Goal: Find specific page/section: Find specific page/section

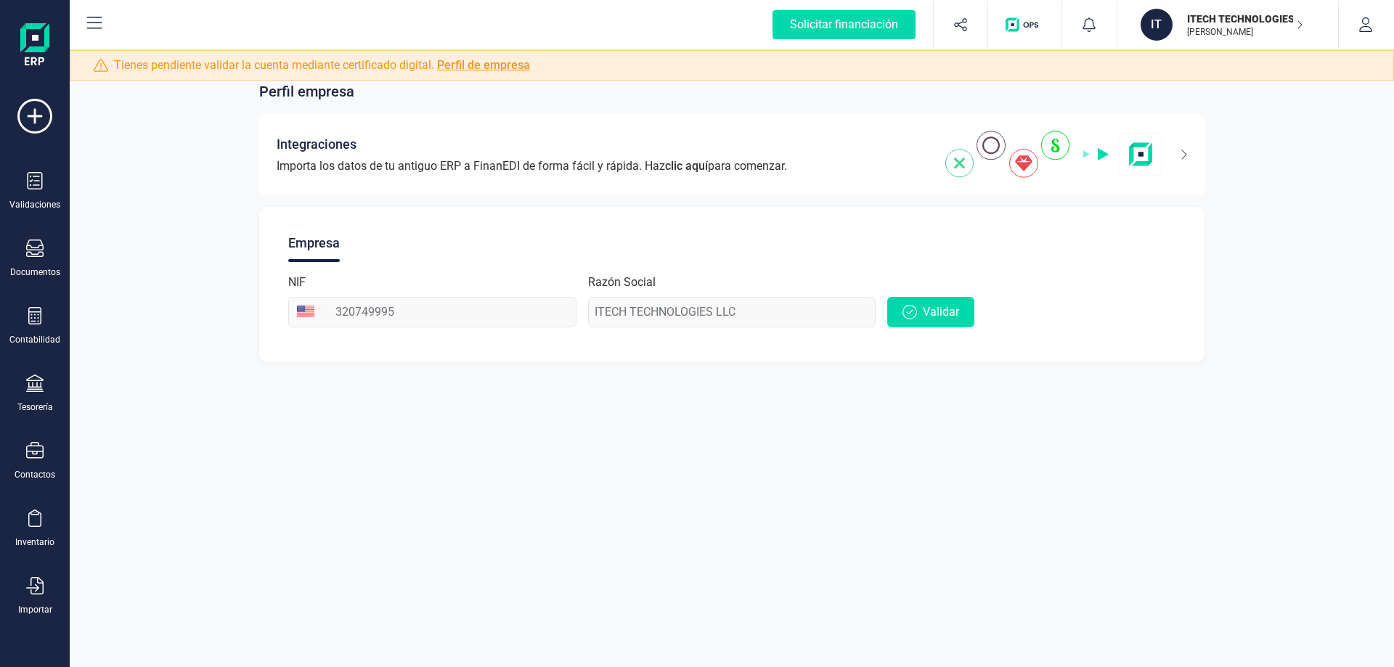
click at [46, 537] on div "Inventario" at bounding box center [34, 543] width 39 height 12
click at [40, 469] on div "Contactos" at bounding box center [35, 475] width 41 height 12
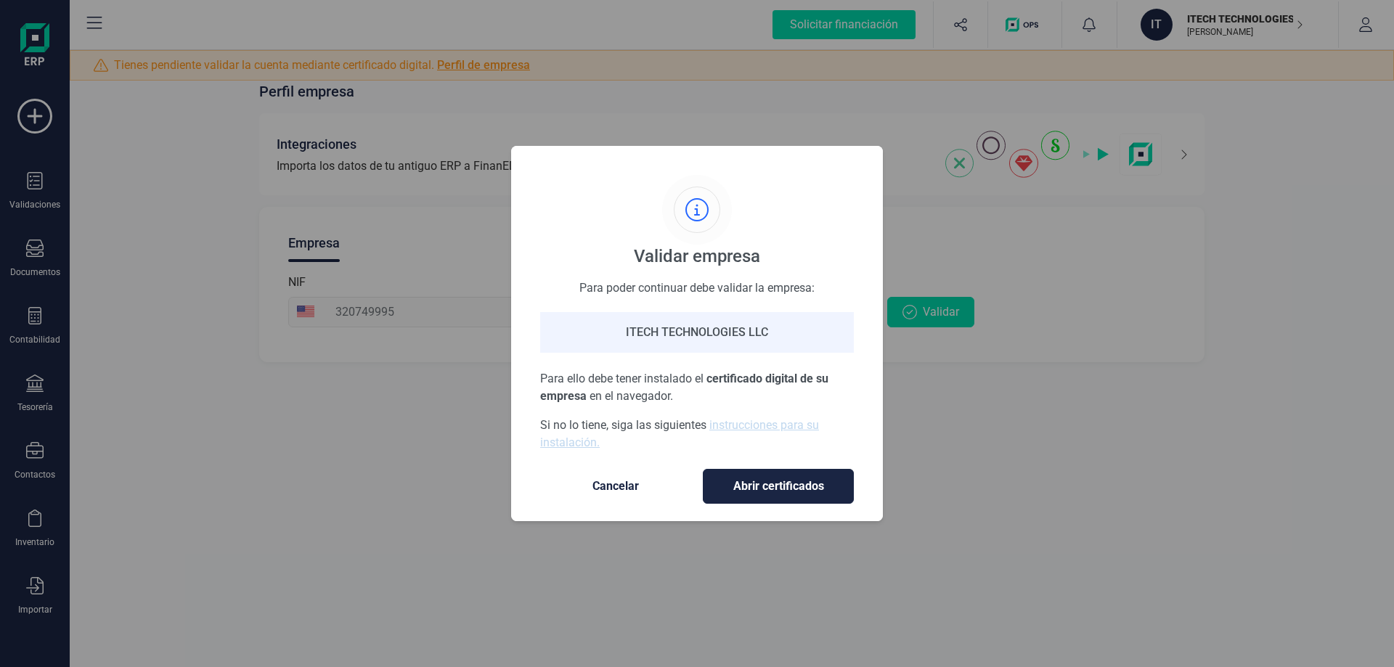
click at [598, 478] on span "Cancelar" at bounding box center [616, 486] width 122 height 17
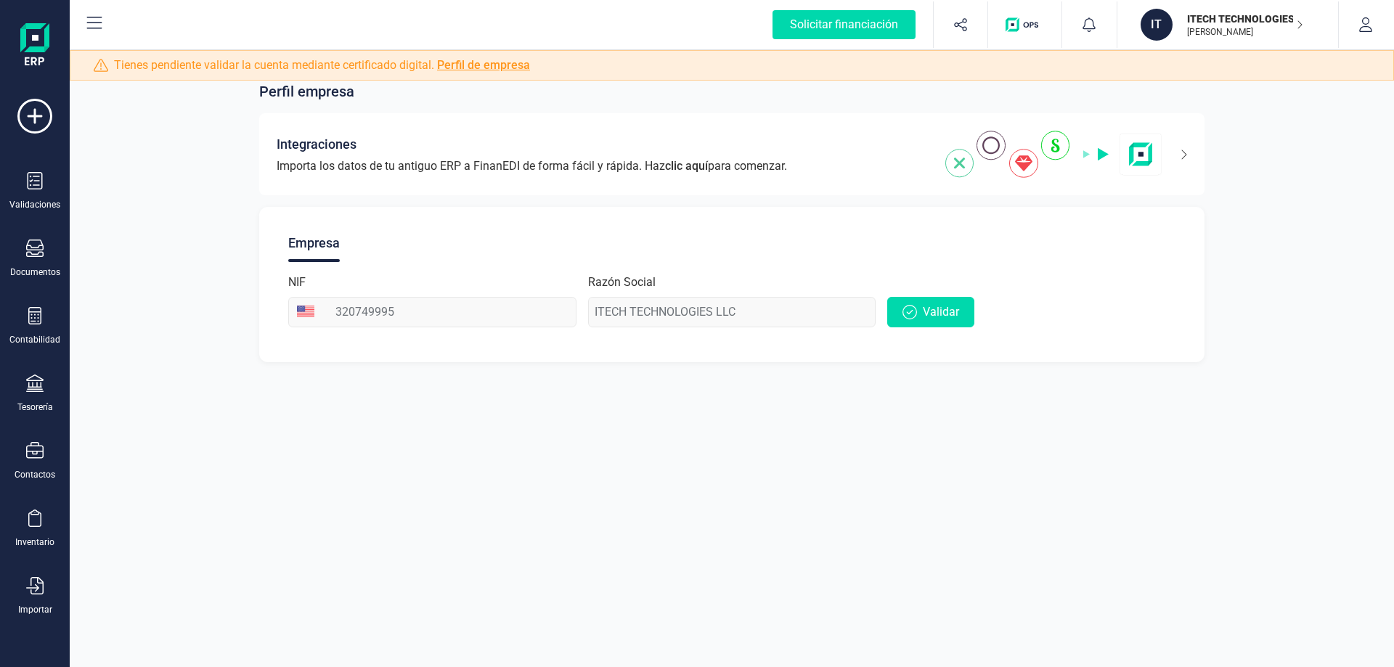
click at [46, 245] on div "Documentos" at bounding box center [35, 259] width 58 height 38
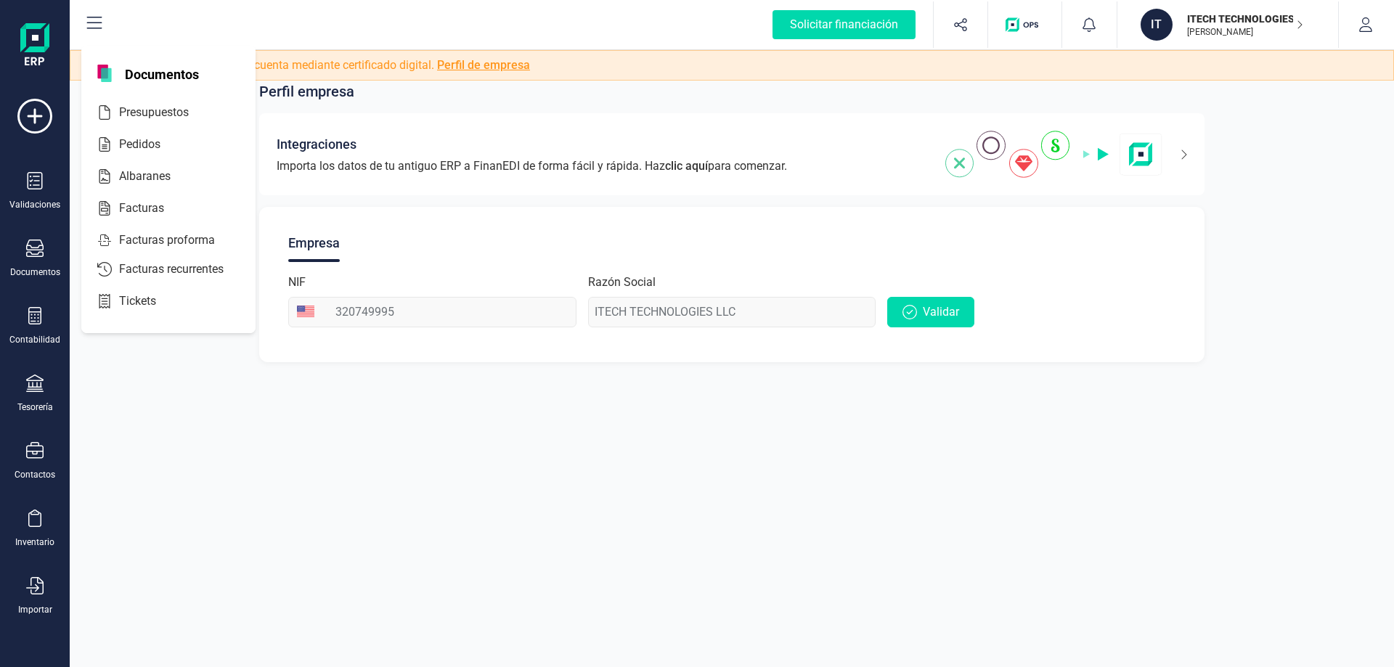
click at [150, 200] on span "Facturas" at bounding box center [151, 208] width 77 height 17
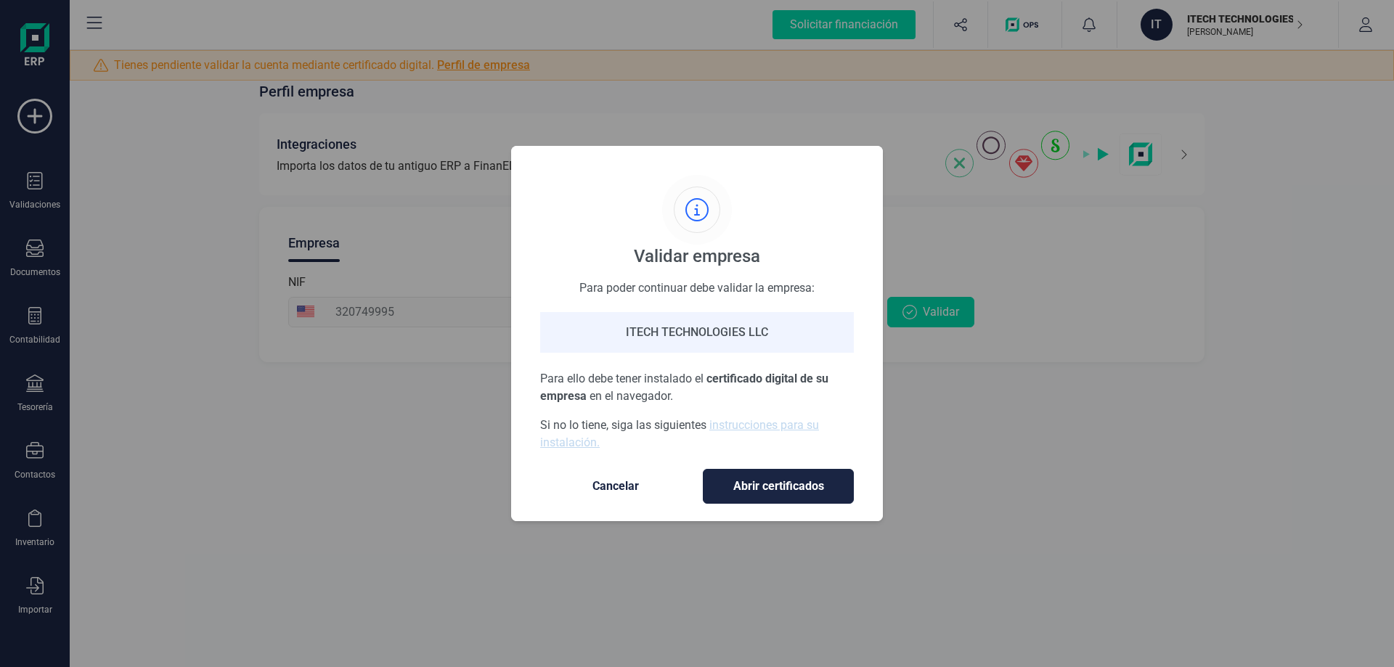
click at [643, 495] on button "Cancelar" at bounding box center [615, 486] width 151 height 35
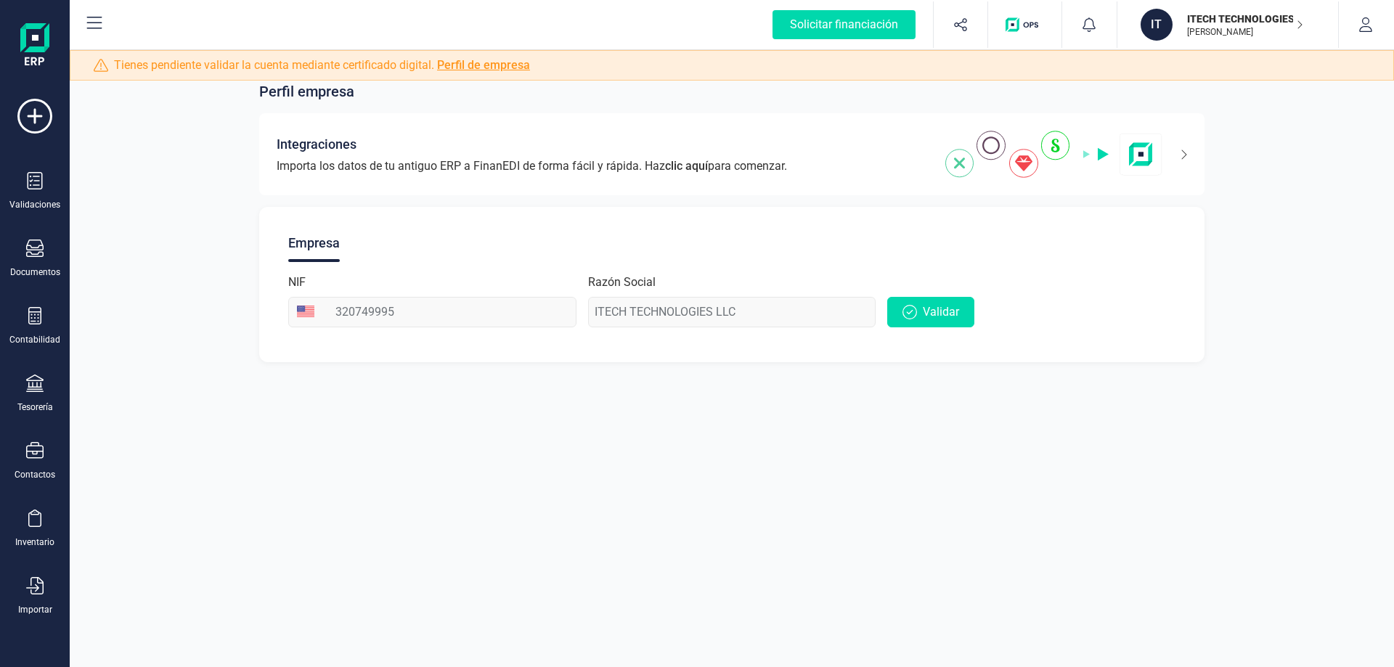
click at [49, 193] on div "Validaciones" at bounding box center [35, 191] width 58 height 38
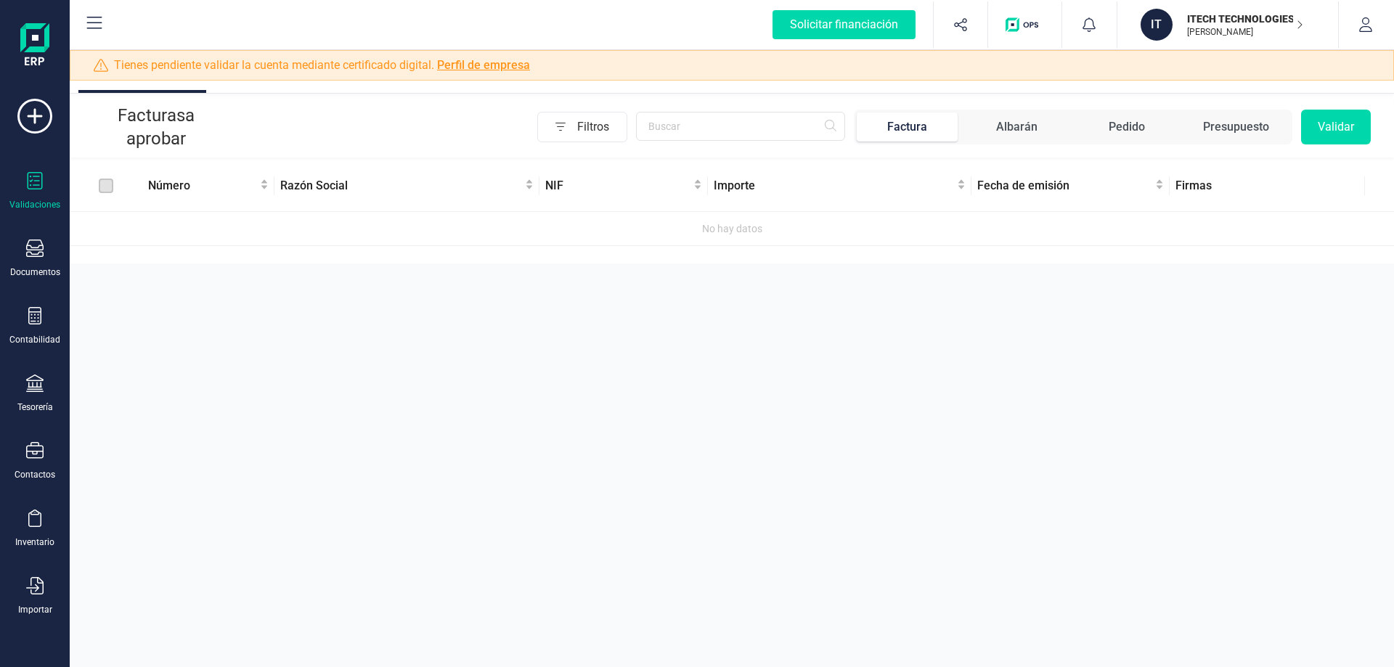
click at [107, 187] on label at bounding box center [106, 186] width 15 height 16
click at [62, 115] on div at bounding box center [35, 121] width 58 height 44
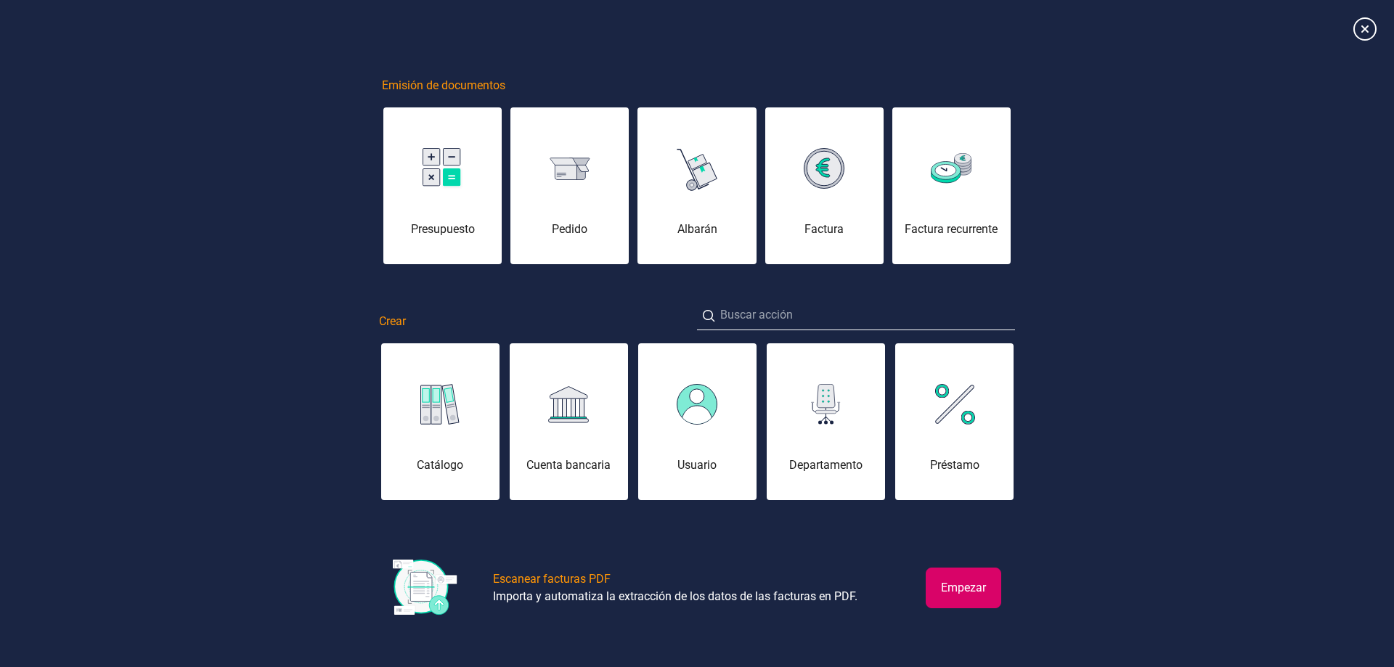
scroll to position [0, 291]
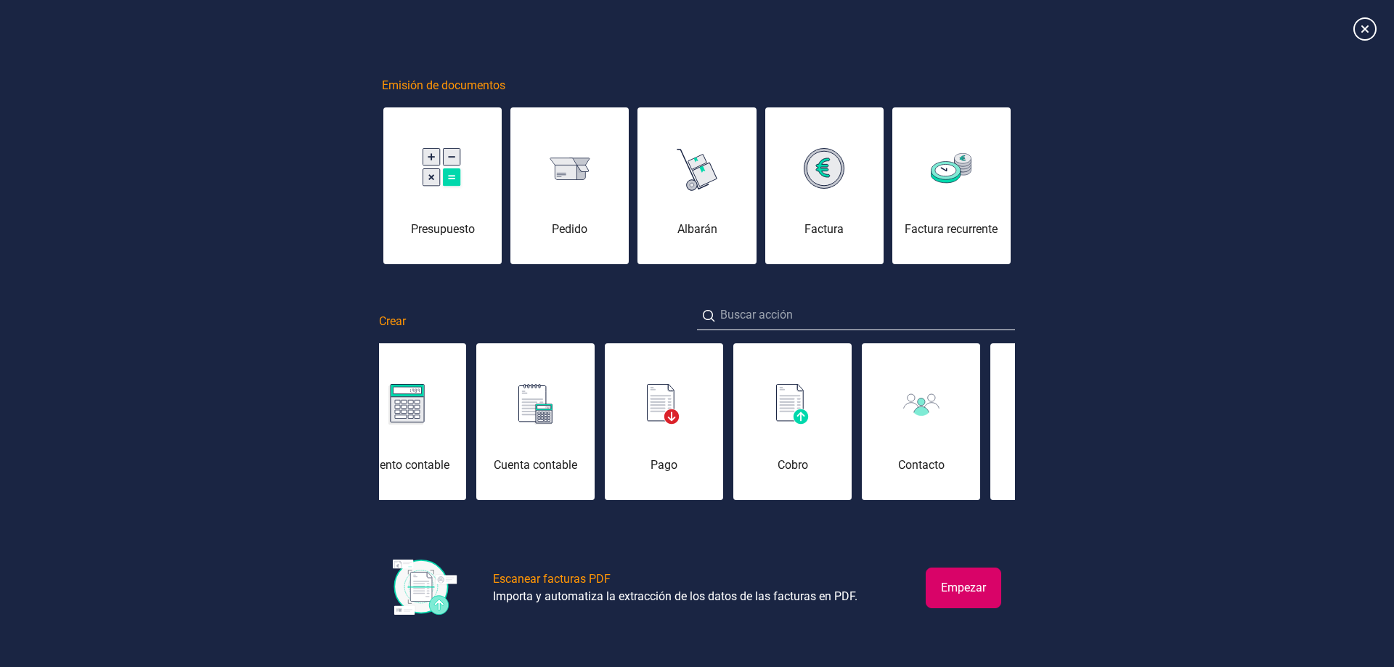
click at [1366, 33] on icon at bounding box center [1365, 28] width 23 height 23
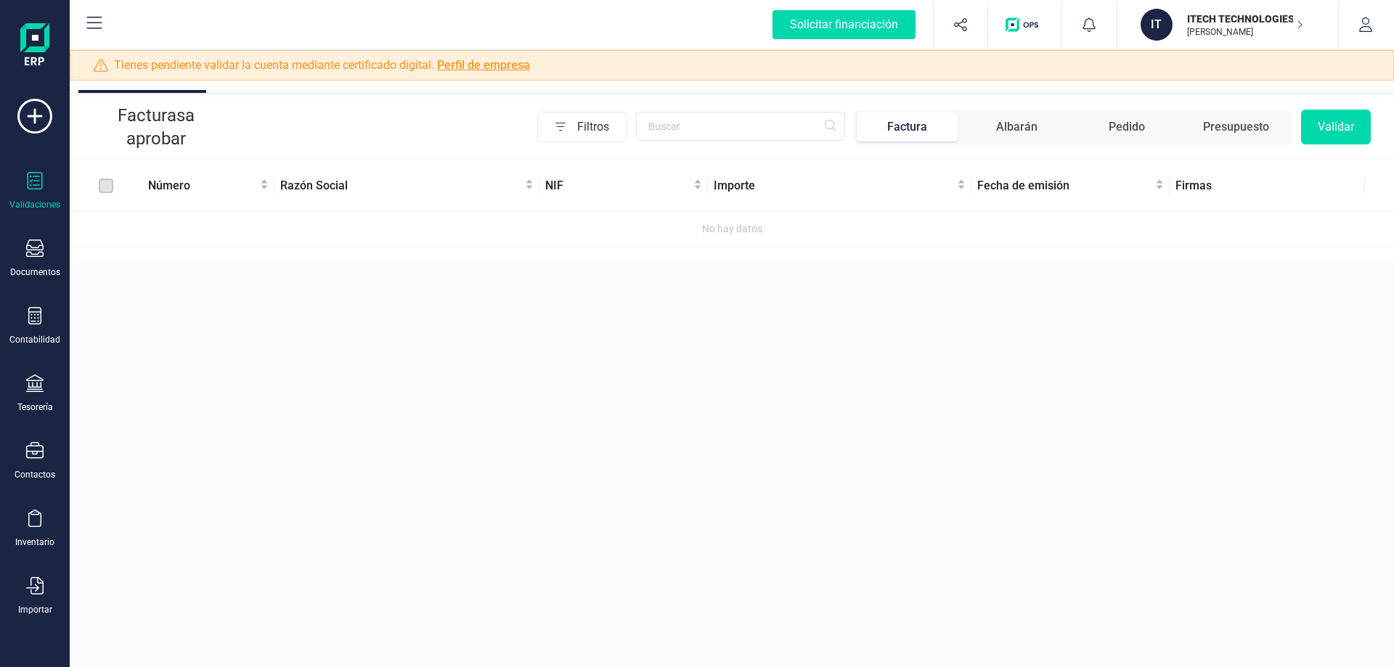
click at [23, 609] on div "Importar" at bounding box center [35, 610] width 34 height 12
click at [203, 438] on div "Facturas" at bounding box center [168, 450] width 168 height 29
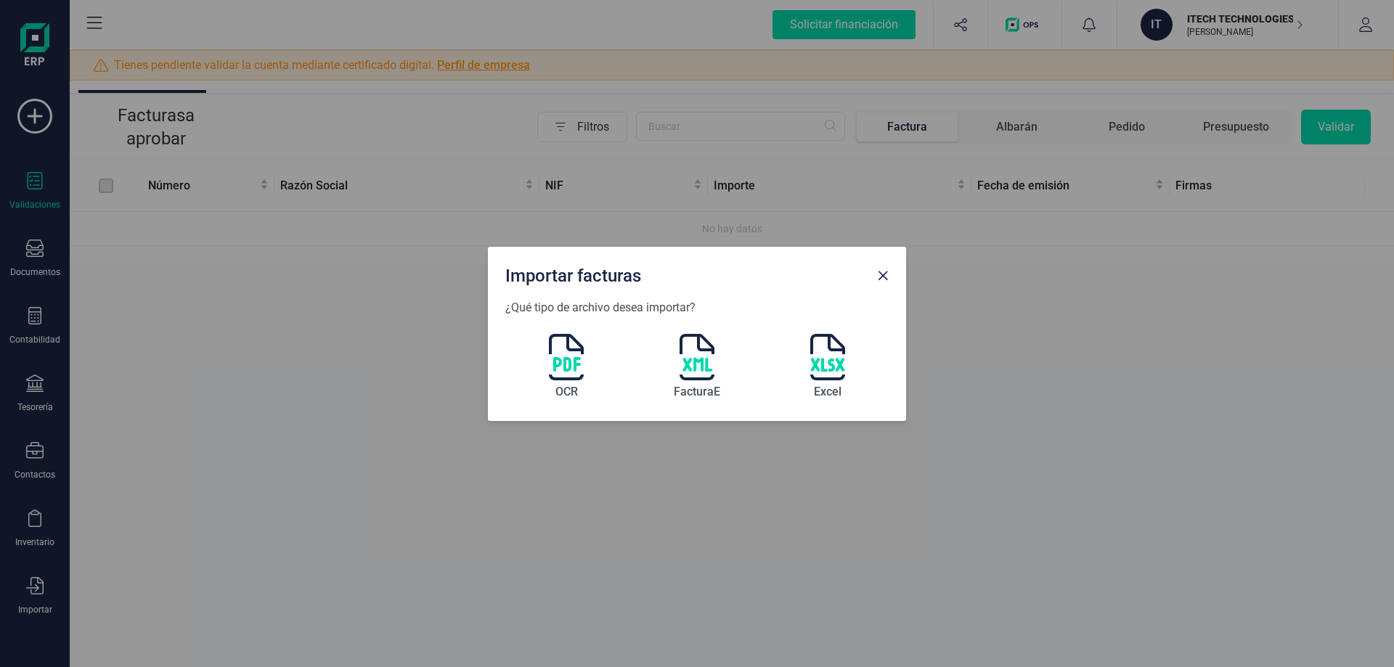
click at [883, 276] on span "Close" at bounding box center [883, 276] width 12 height 12
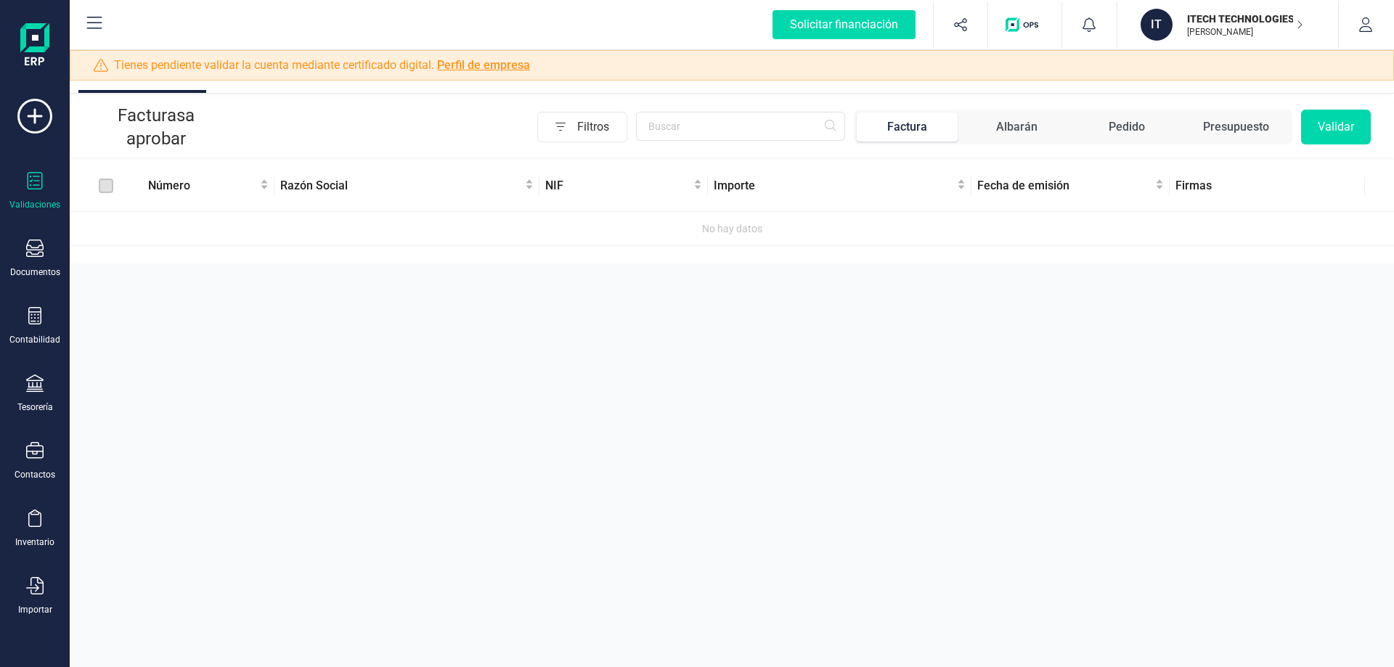
click at [1233, 17] on p "ITECH TECHNOLOGIES LLC" at bounding box center [1245, 19] width 116 height 15
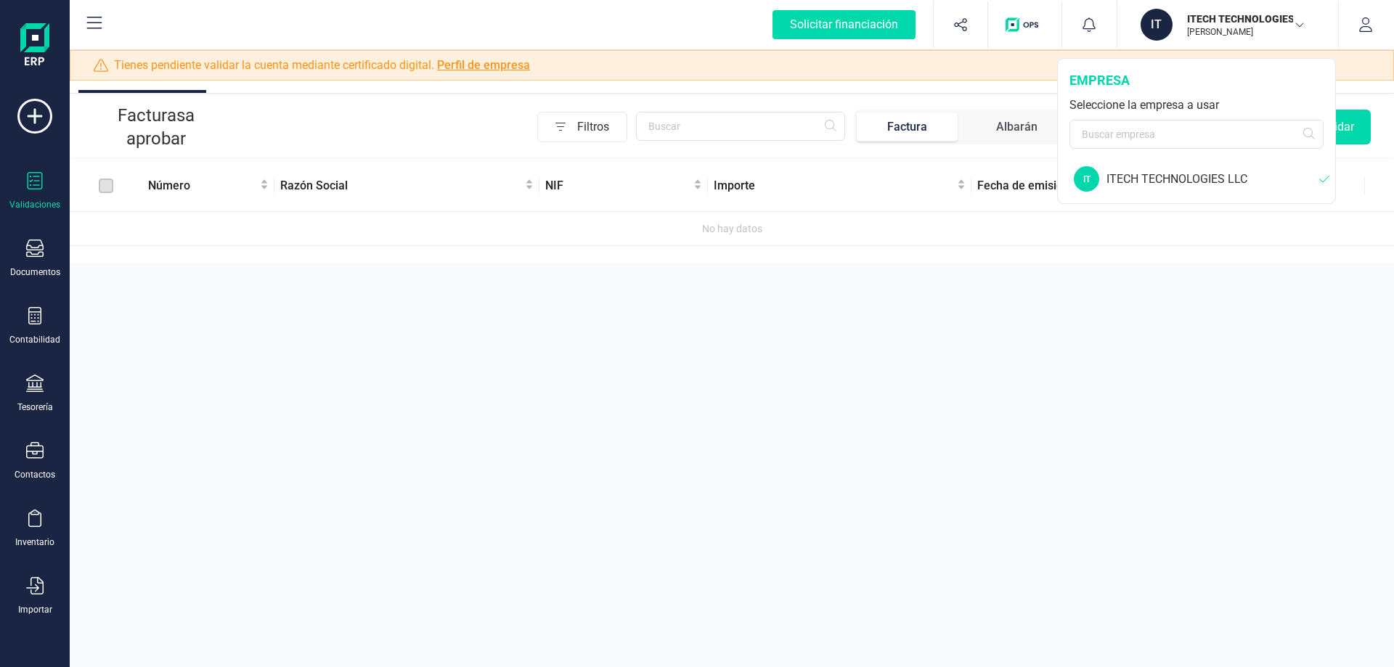
click at [1219, 181] on div "ITECH TECHNOLOGIES LLC" at bounding box center [1213, 179] width 213 height 17
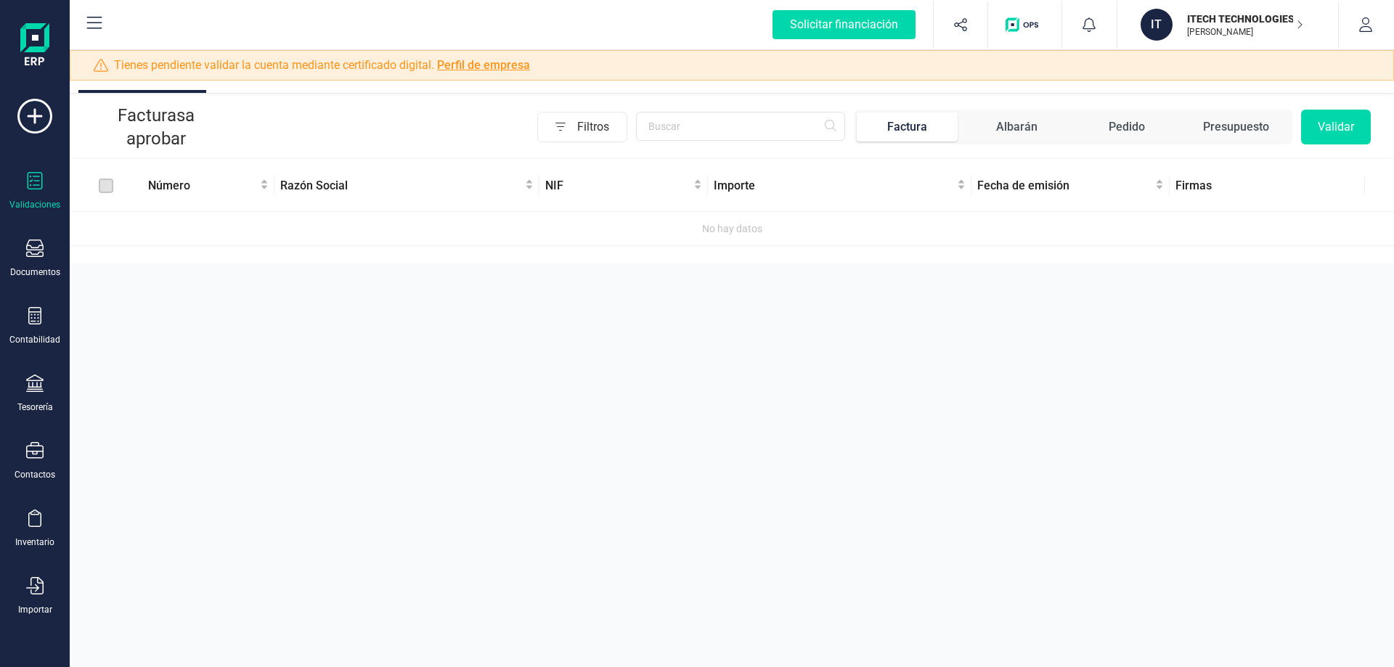
click at [896, 375] on div "Aprobar documentos Facturas a aprobar Filtros Factura Albarán Pedido Presupuest…" at bounding box center [732, 333] width 1325 height 667
click at [1373, 25] on icon "button" at bounding box center [1366, 24] width 15 height 15
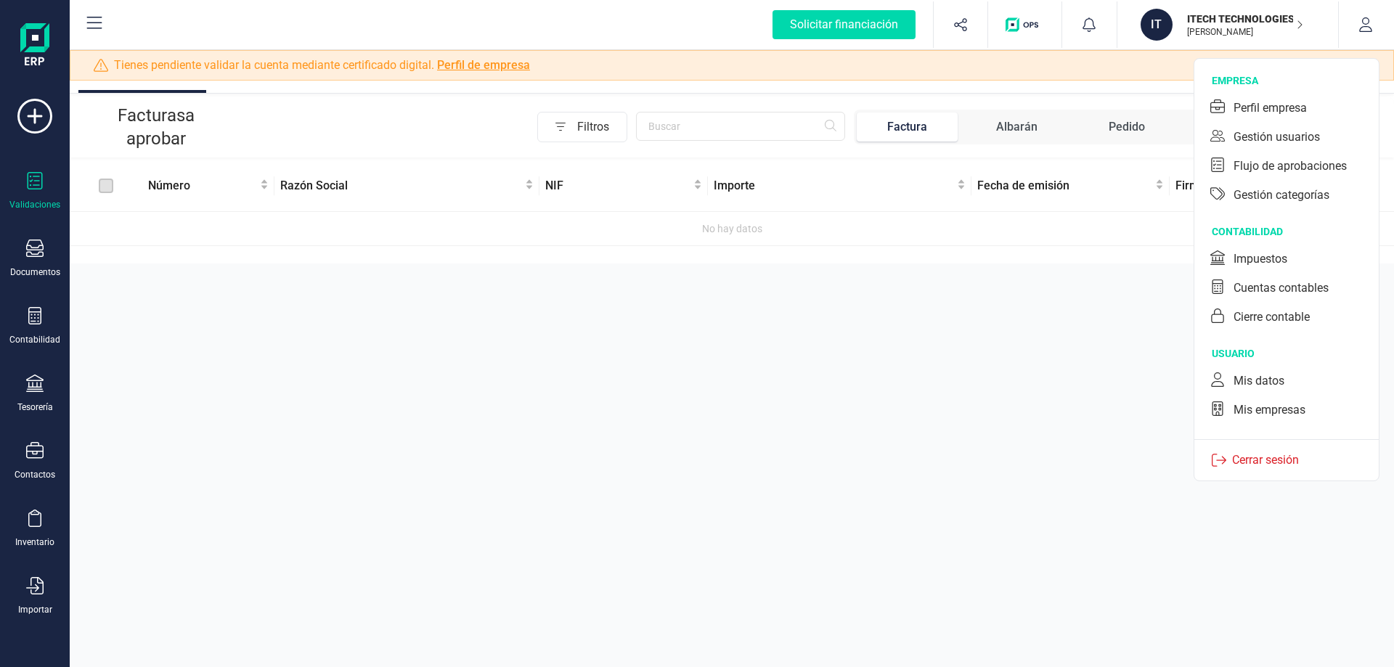
click at [44, 539] on div "Inventario" at bounding box center [34, 543] width 39 height 12
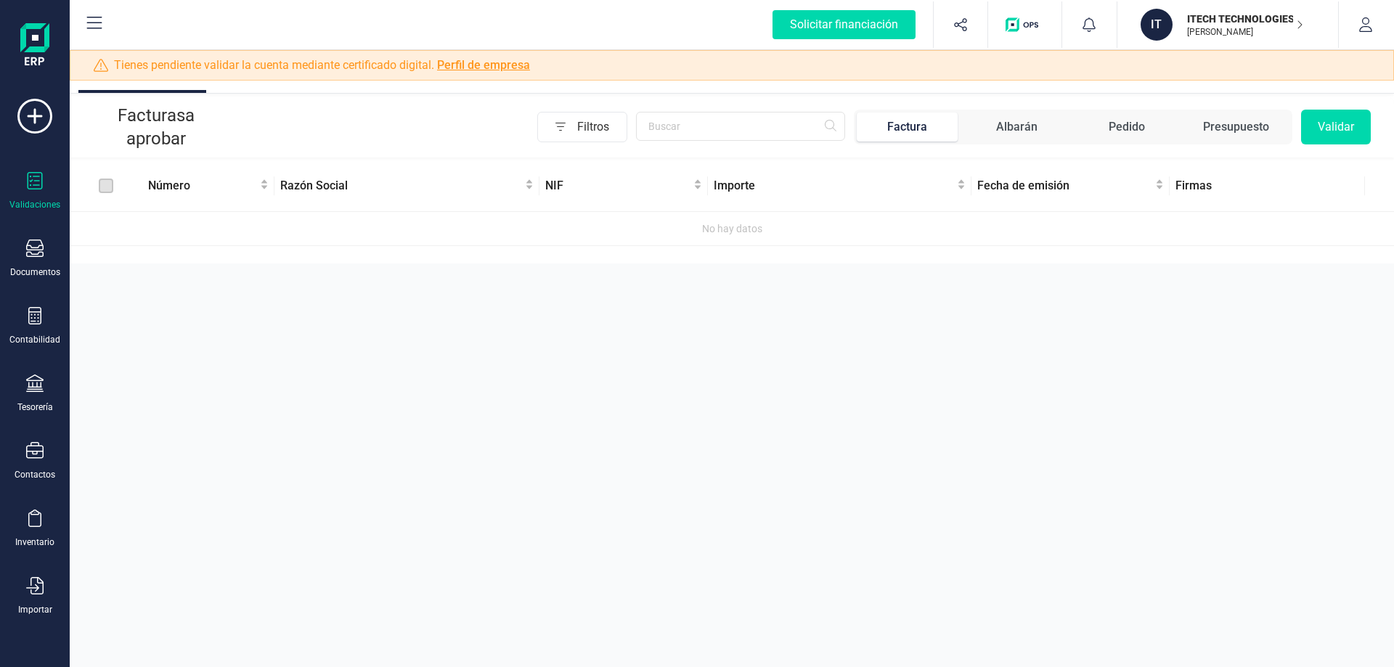
click at [506, 574] on div "Aprobar documentos Facturas a aprobar Filtros Factura Albarán Pedido Presupuest…" at bounding box center [732, 333] width 1325 height 667
click at [36, 404] on div "Tesorería" at bounding box center [35, 408] width 36 height 12
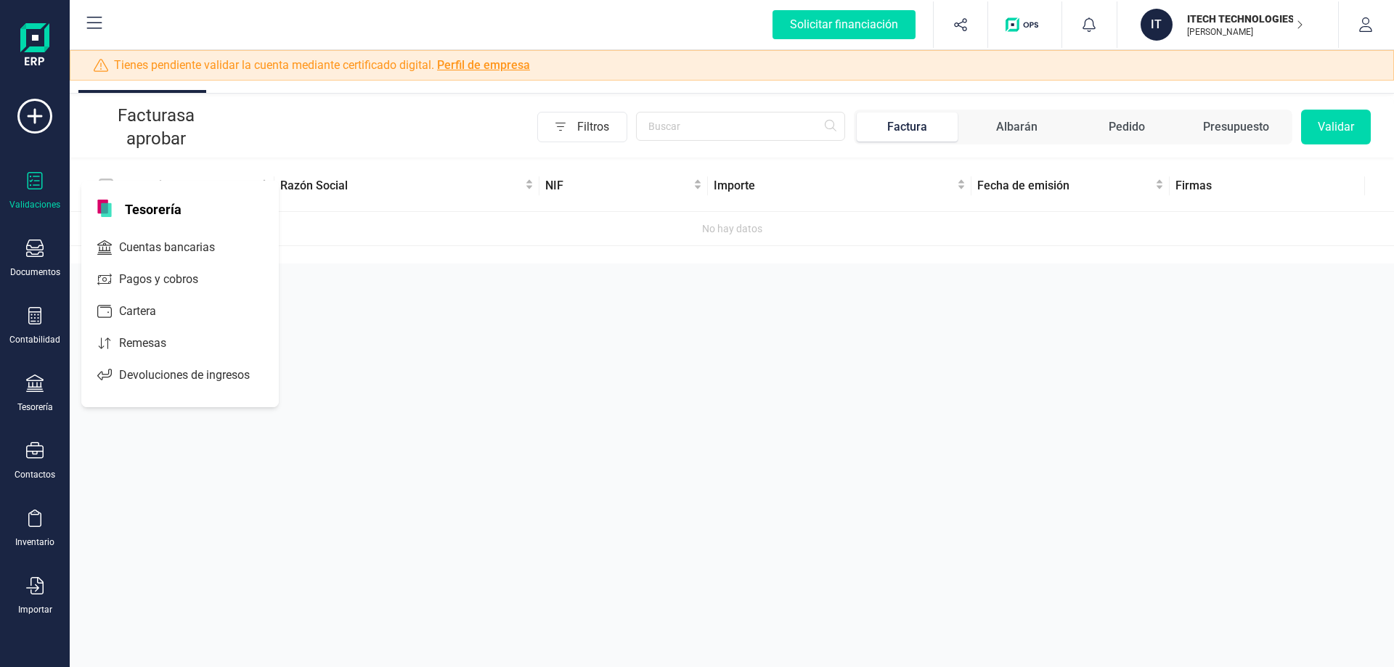
click at [135, 347] on span "Remesas" at bounding box center [152, 343] width 79 height 17
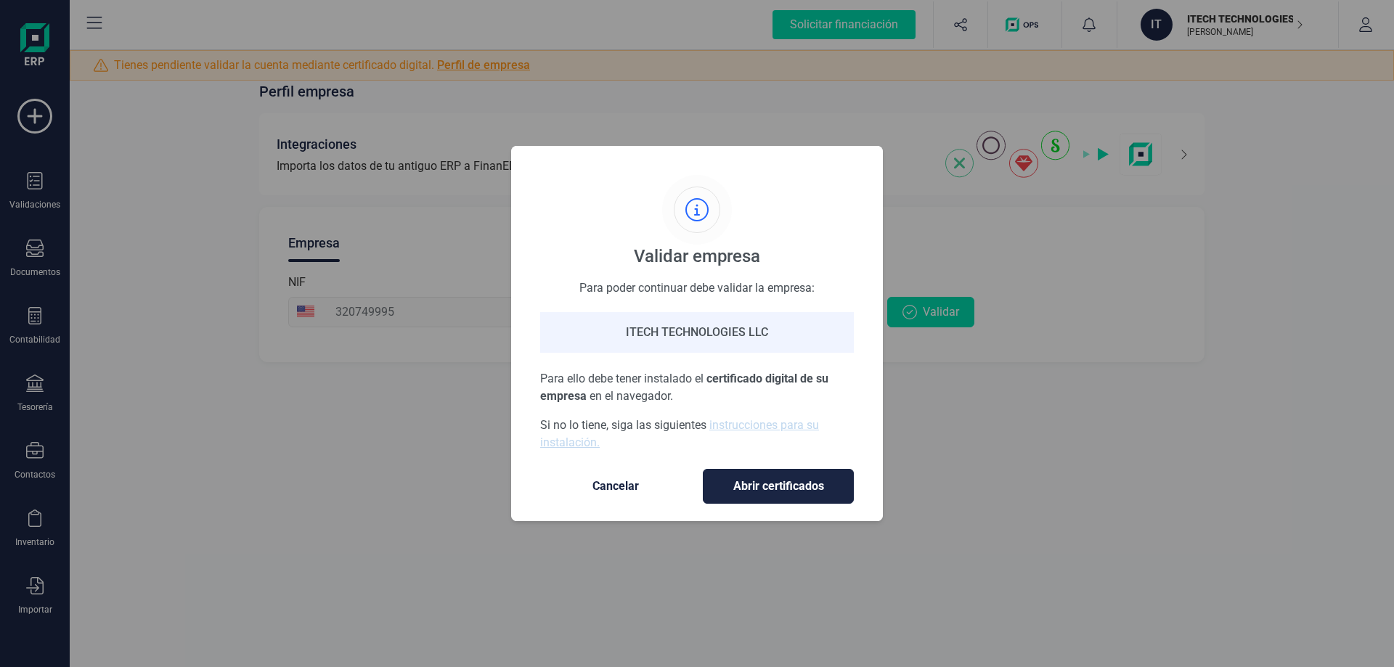
click at [609, 485] on span "Cancelar" at bounding box center [616, 486] width 122 height 17
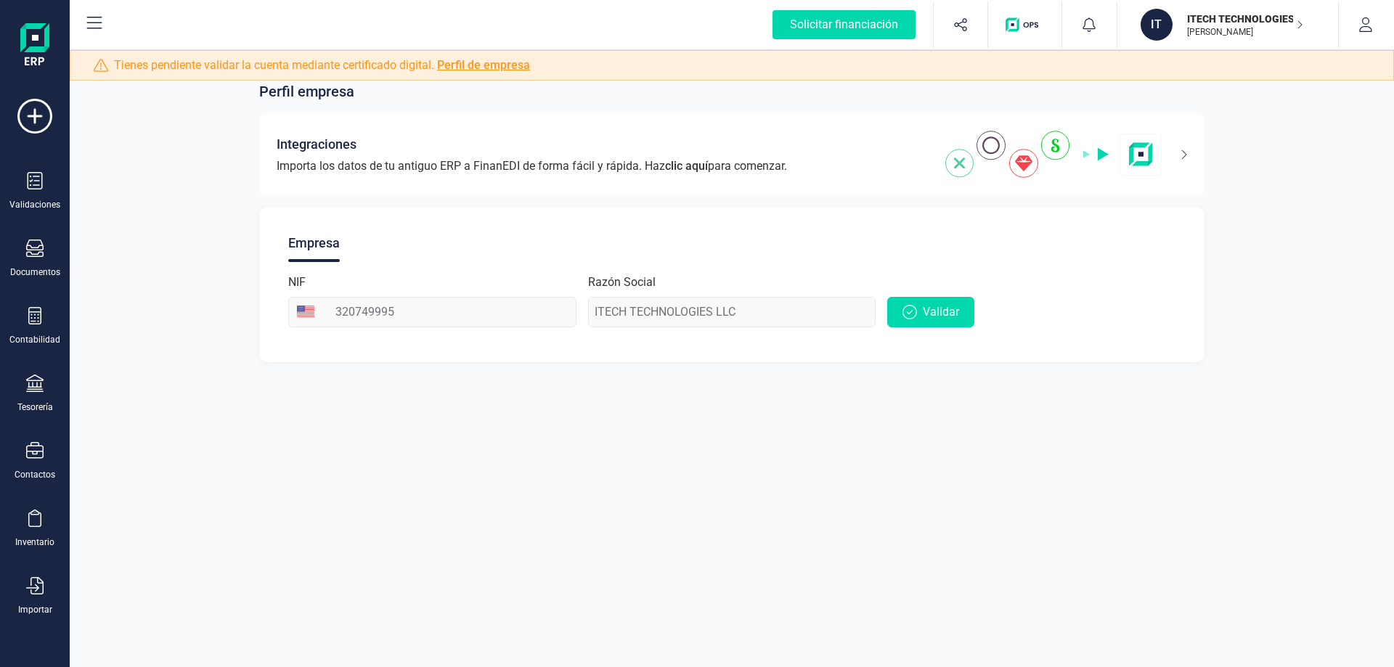
click at [1023, 25] on img "button" at bounding box center [1025, 24] width 38 height 15
